Goal: Communication & Community: Ask a question

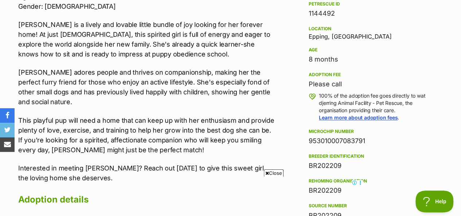
scroll to position [429, 0]
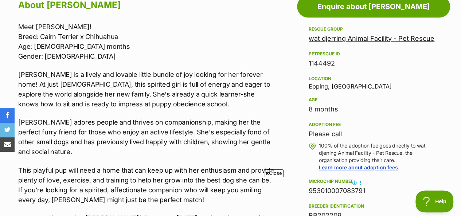
click at [328, 129] on div "Please call" at bounding box center [374, 134] width 130 height 10
click at [325, 129] on div "Please call" at bounding box center [374, 134] width 130 height 10
click at [394, 35] on link "wat djerring Animal Facility - Pet Rescue" at bounding box center [372, 39] width 126 height 8
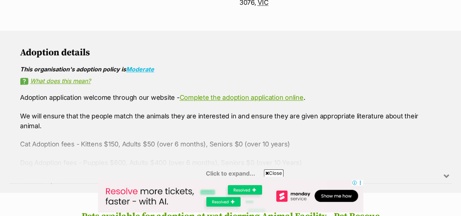
scroll to position [423, 0]
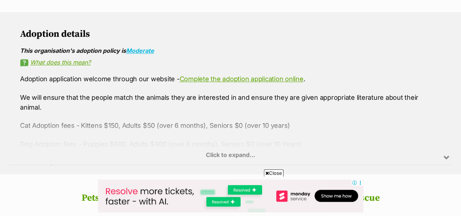
click at [211, 134] on div "Click to expand..." at bounding box center [230, 136] width 443 height 57
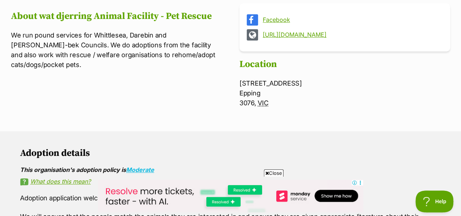
scroll to position [262, 0]
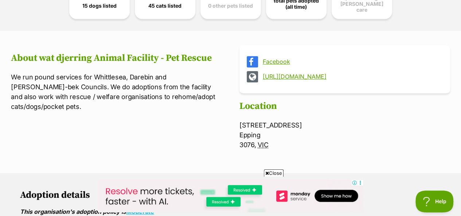
drag, startPoint x: 464, startPoint y: 35, endPoint x: 473, endPoint y: 27, distance: 11.9
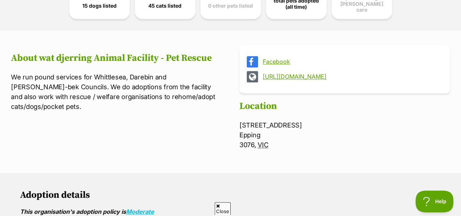
click at [331, 73] on link "https://www.whittlesea.vic.gov.au/animalfacility" at bounding box center [351, 76] width 177 height 7
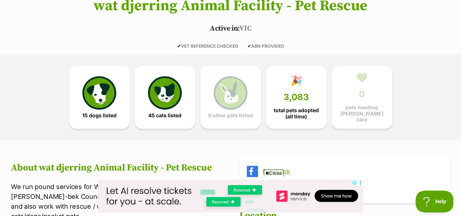
scroll to position [166, 0]
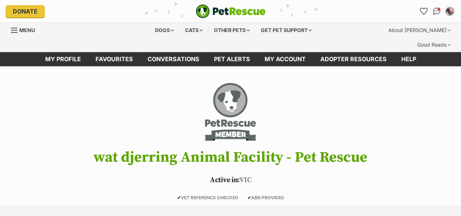
click at [431, 4] on div "Donate PetRescue home My account Julia Fazakerley Edit profile Log out Pet aler…" at bounding box center [230, 11] width 450 height 23
click at [434, 12] on img "Conversations" at bounding box center [437, 11] width 10 height 9
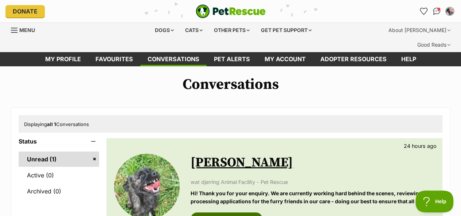
click at [236, 213] on link "View this conversation" at bounding box center [227, 219] width 72 height 13
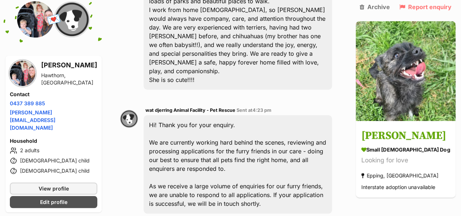
scroll to position [306, 0]
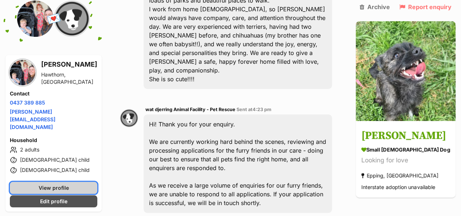
click at [92, 182] on link "View profile" at bounding box center [54, 188] width 88 height 12
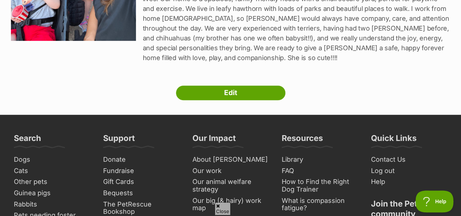
scroll to position [203, 0]
